Goal: Use online tool/utility: Use online tool/utility

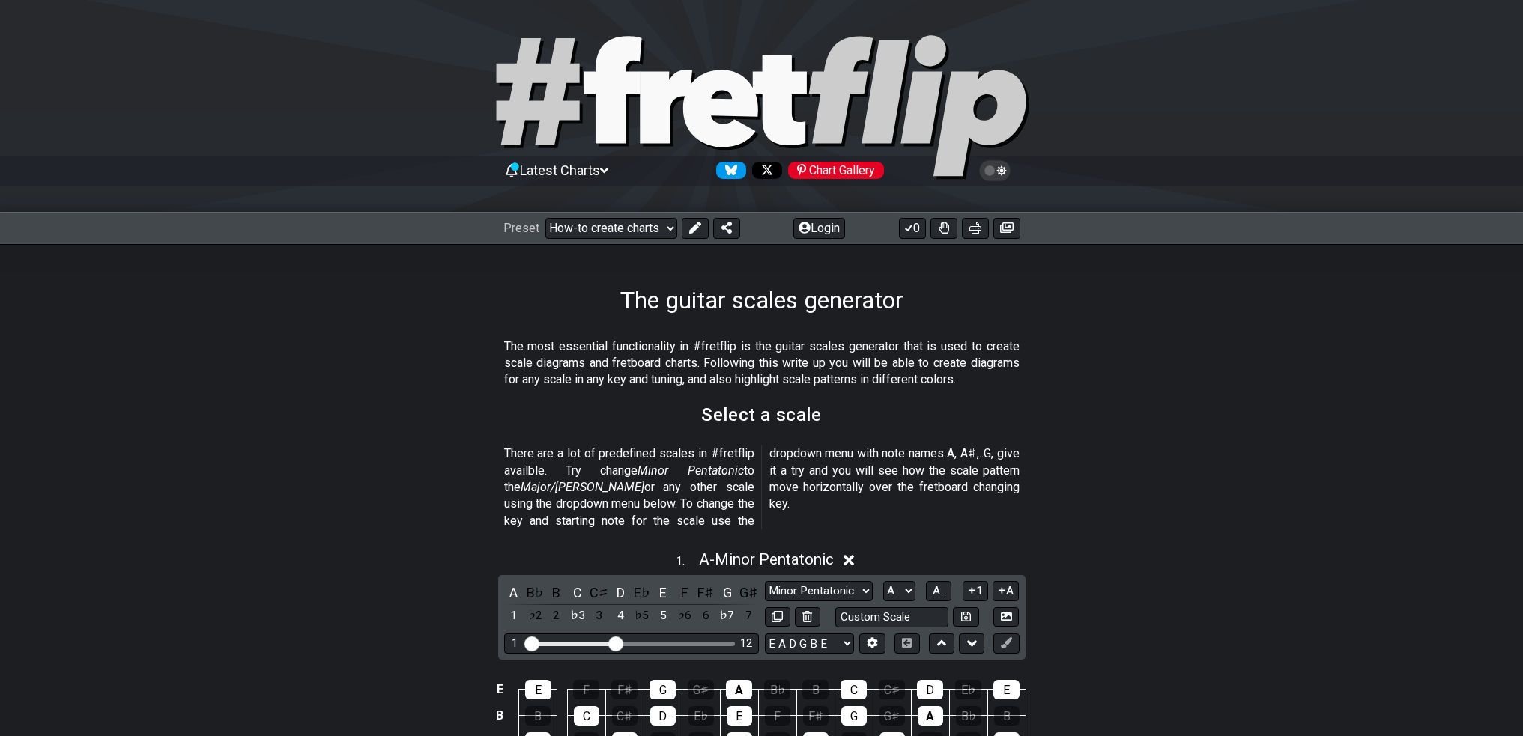
scroll to position [225, 0]
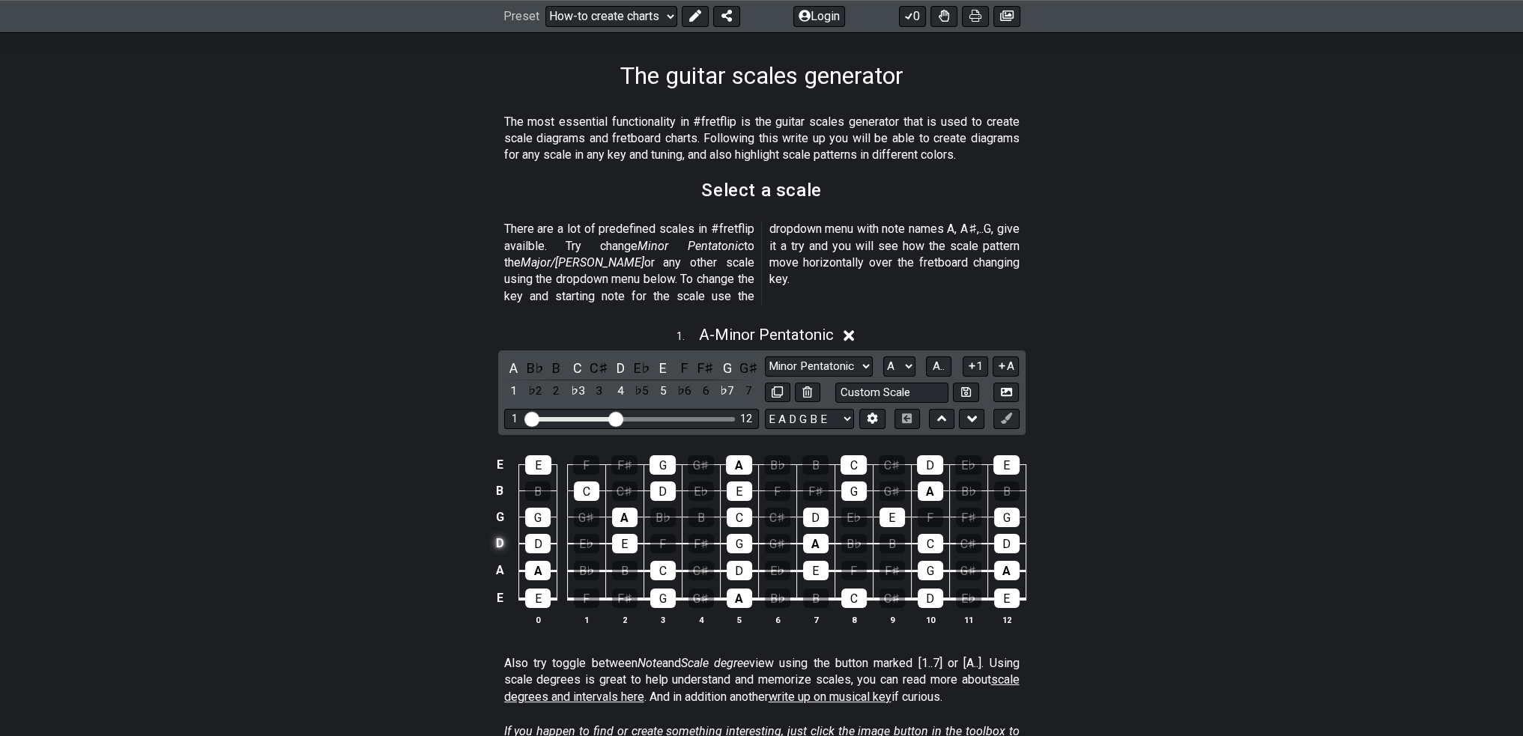
click at [497, 530] on td "D" at bounding box center [500, 543] width 18 height 27
click at [494, 530] on td "x" at bounding box center [500, 543] width 18 height 27
click at [504, 530] on td "o" at bounding box center [500, 543] width 18 height 27
click at [503, 557] on td "A" at bounding box center [500, 571] width 18 height 28
click at [500, 532] on td at bounding box center [500, 543] width 18 height 27
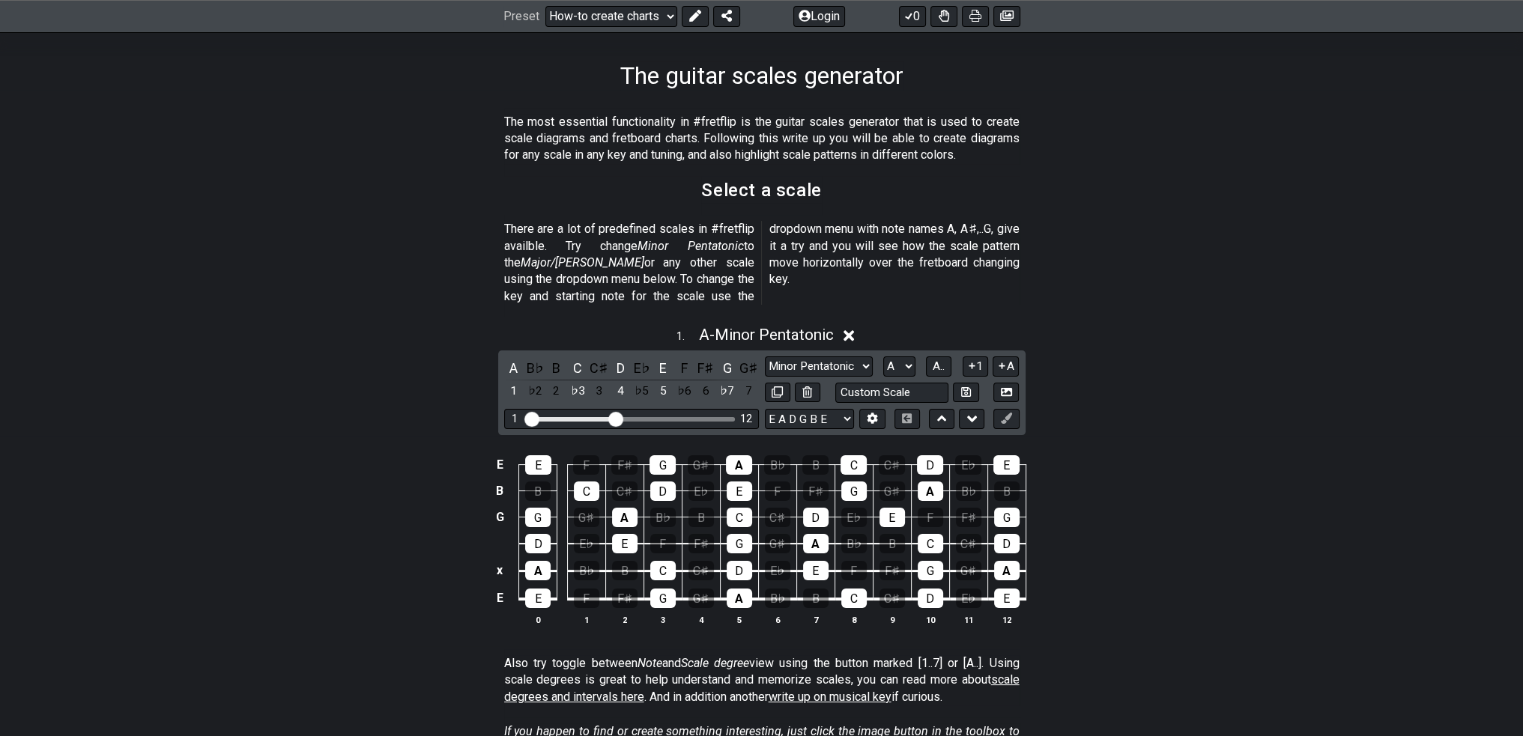
click at [500, 532] on td at bounding box center [500, 543] width 18 height 27
click at [498, 530] on td "x" at bounding box center [500, 543] width 18 height 27
click at [512, 572] on td at bounding box center [514, 586] width 10 height 28
click at [509, 553] on td at bounding box center [514, 558] width 10 height 28
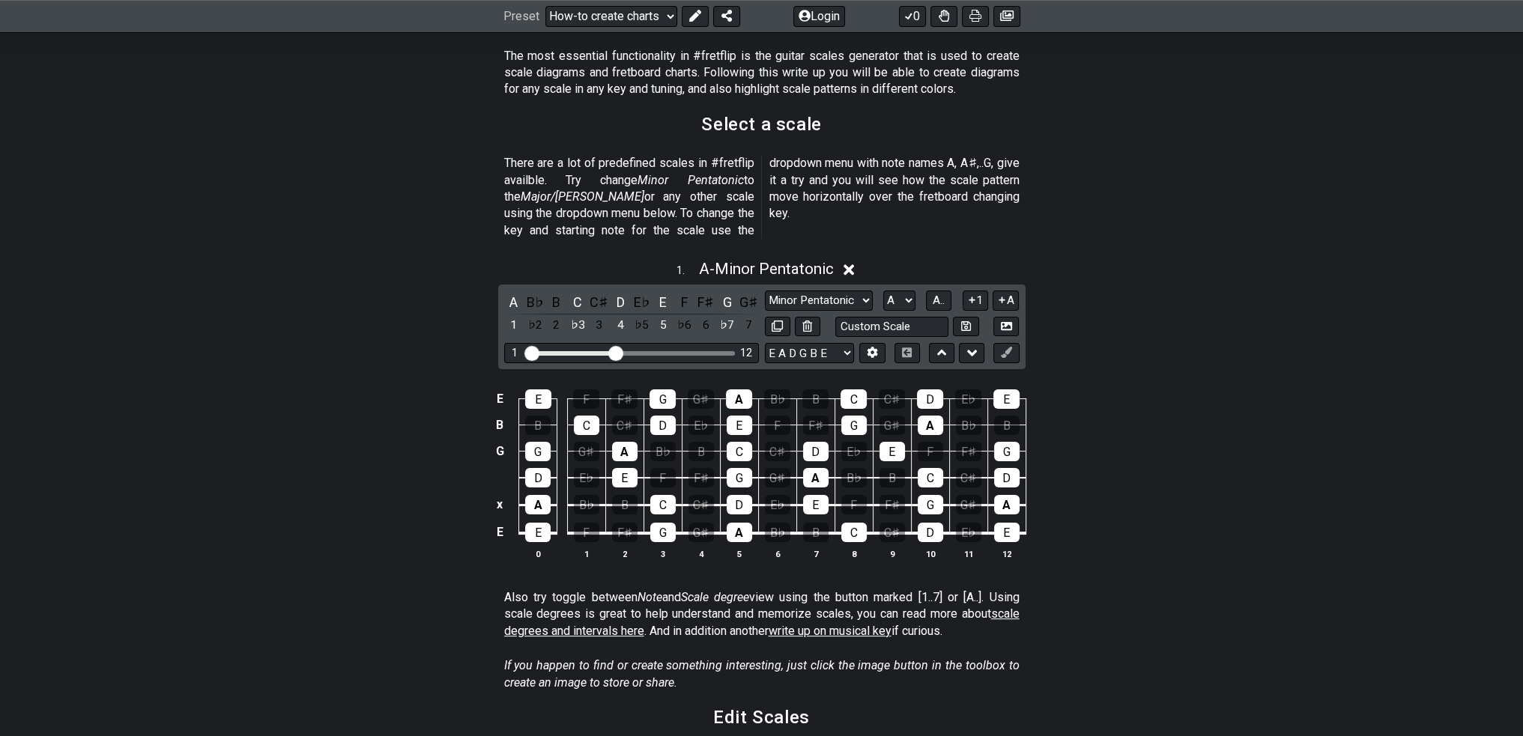
scroll to position [524, 0]
